Goal: Browse casually

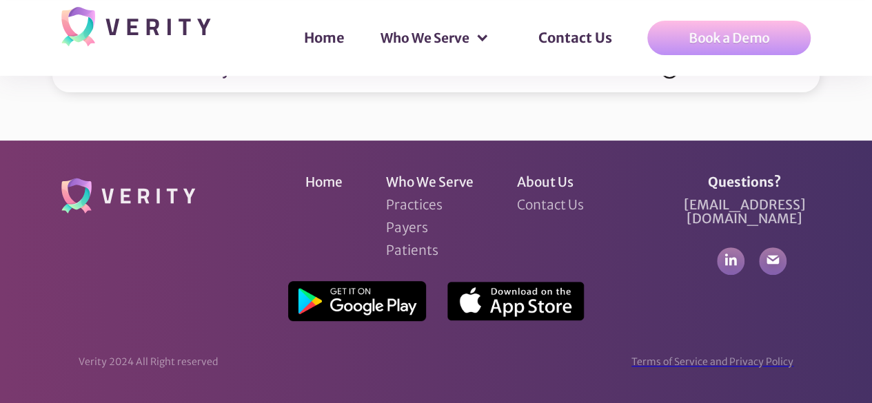
scroll to position [5517, 0]
